Goal: Information Seeking & Learning: Learn about a topic

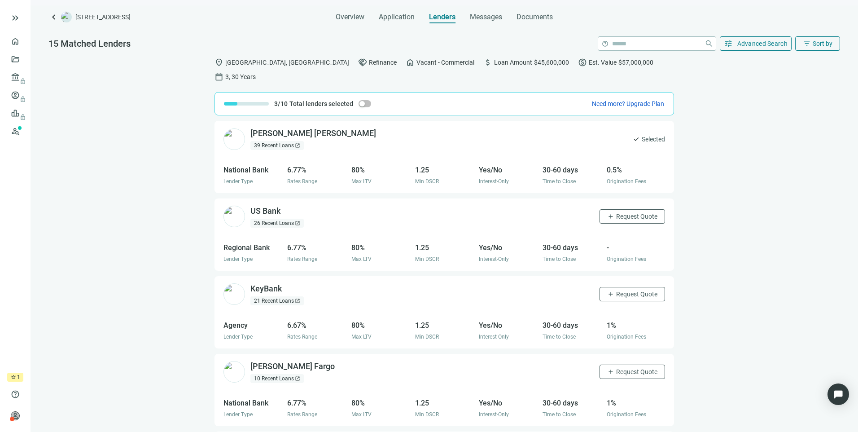
click at [106, 73] on div "location_on [GEOGRAPHIC_DATA], [GEOGRAPHIC_DATA] handshake Refinance home Vacan…" at bounding box center [444, 248] width 827 height 393
click at [55, 18] on span "keyboard_arrow_left" at bounding box center [53, 17] width 11 height 11
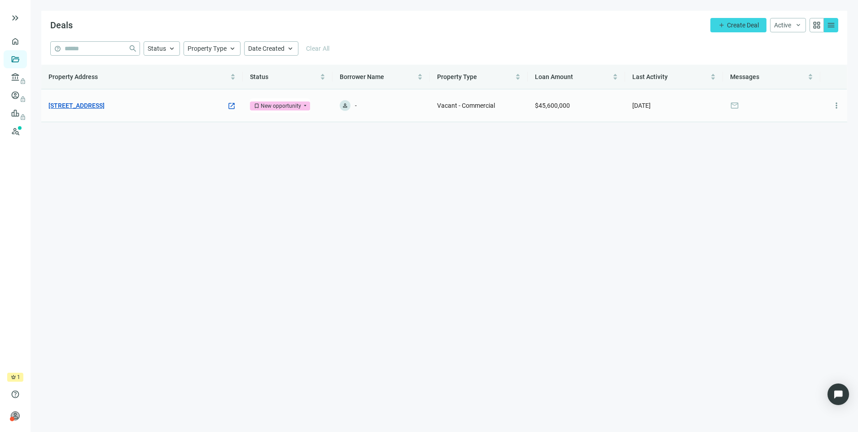
click at [105, 106] on link "[STREET_ADDRESS]" at bounding box center [76, 106] width 56 height 10
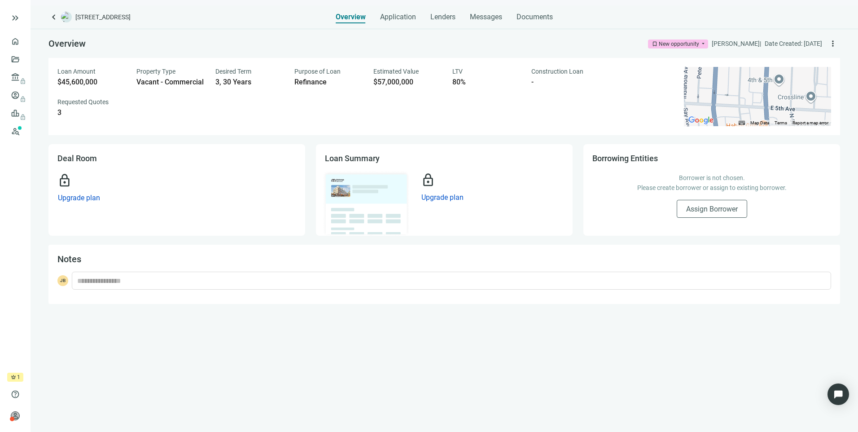
drag, startPoint x: 446, startPoint y: 201, endPoint x: 387, endPoint y: 245, distance: 73.2
click at [452, 298] on div "Overview bookmark New opportunity arrow_drop_down [PERSON_NAME] | Date Created:…" at bounding box center [444, 166] width 827 height 275
click at [433, 19] on span "Lenders" at bounding box center [442, 17] width 25 height 9
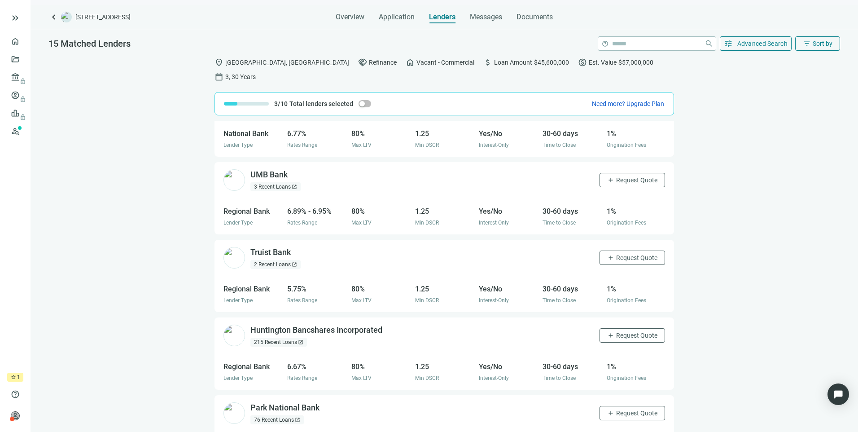
scroll to position [538, 0]
